Goal: Navigation & Orientation: Find specific page/section

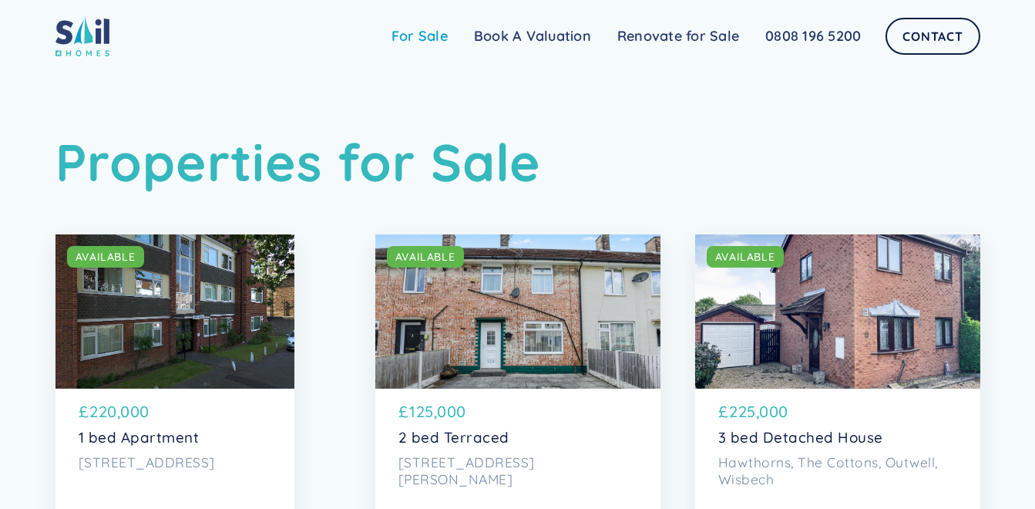
click at [420, 38] on link "For Sale" at bounding box center [419, 36] width 82 height 31
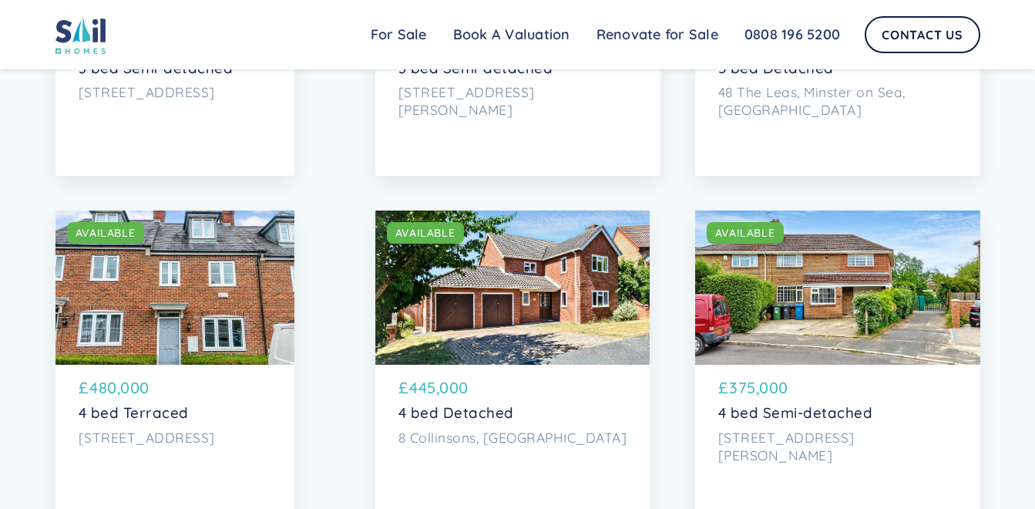
scroll to position [2478, 0]
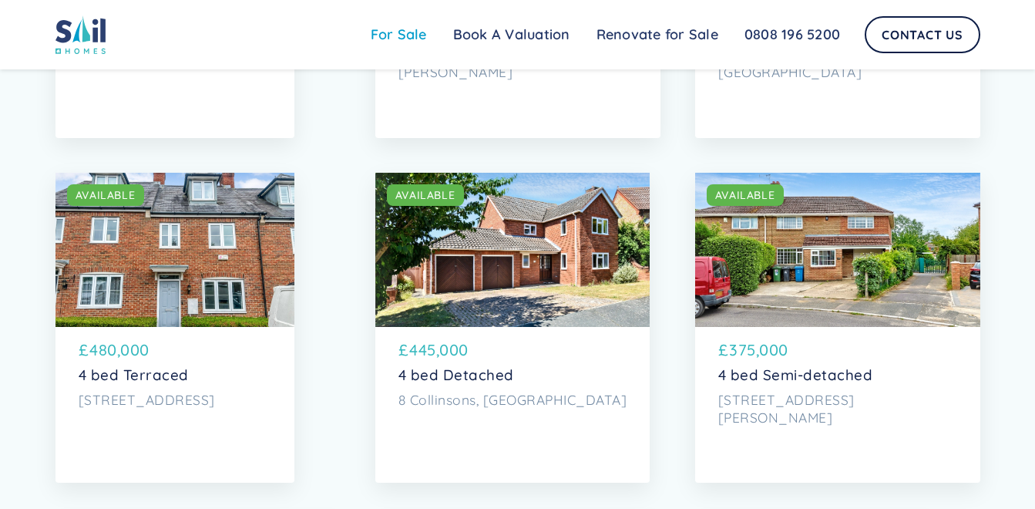
click at [402, 38] on link "For Sale" at bounding box center [399, 34] width 82 height 31
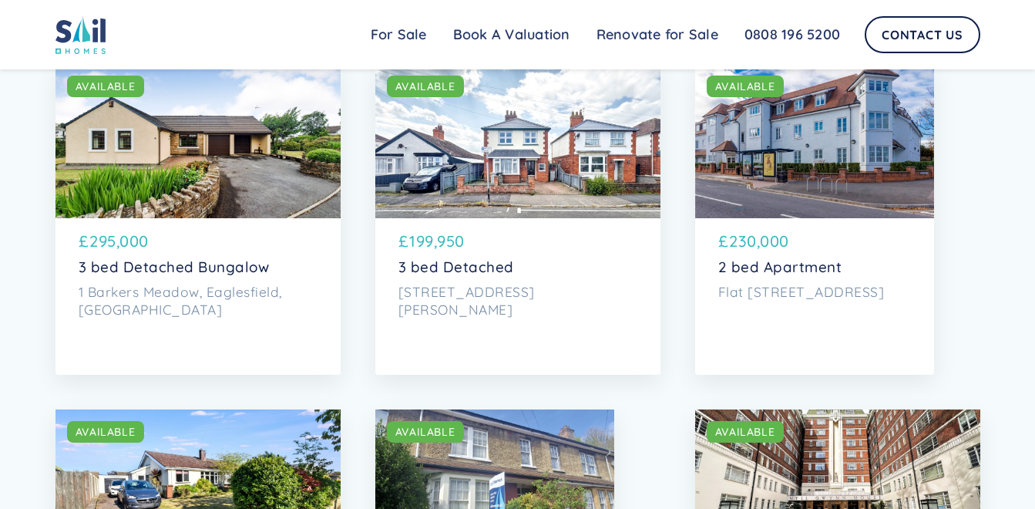
scroll to position [2931, 0]
click at [130, 180] on div "SOLD AVAILABLE" at bounding box center [197, 142] width 285 height 154
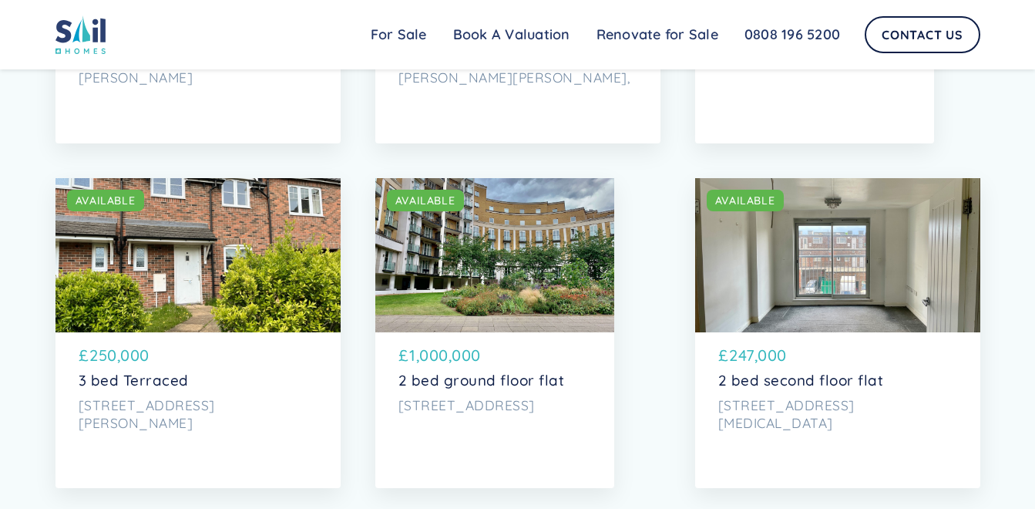
scroll to position [5596, 0]
